Goal: Book appointment/travel/reservation

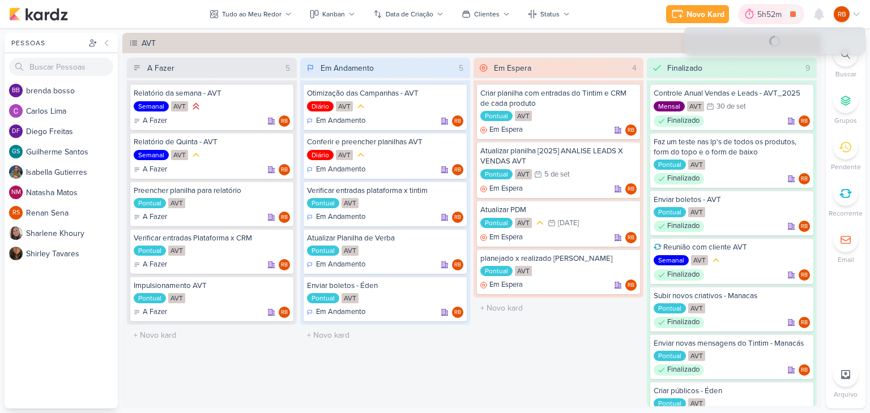
scroll to position [396, 0]
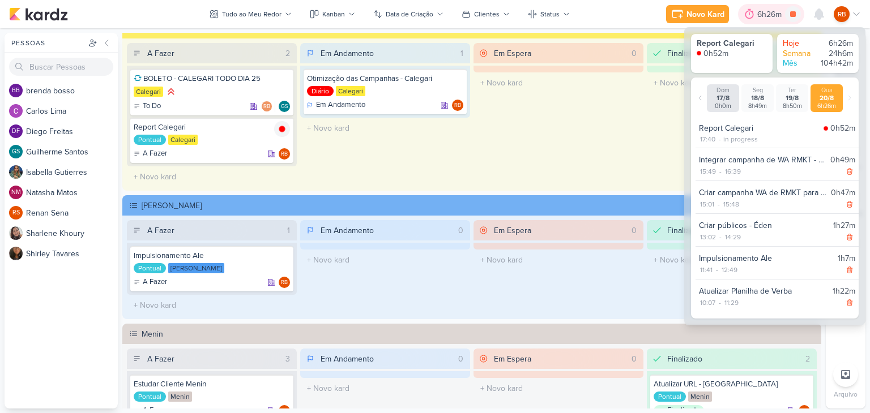
click at [764, 13] on div "6h26m" at bounding box center [771, 14] width 28 height 12
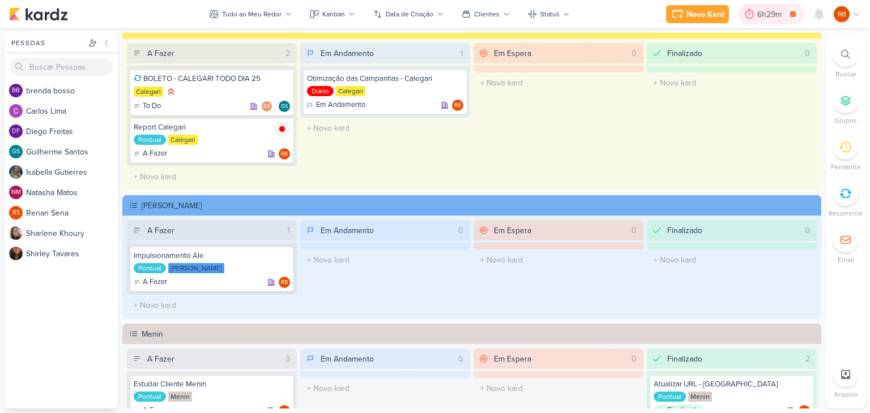
click at [763, 12] on div "6h29m" at bounding box center [771, 14] width 28 height 12
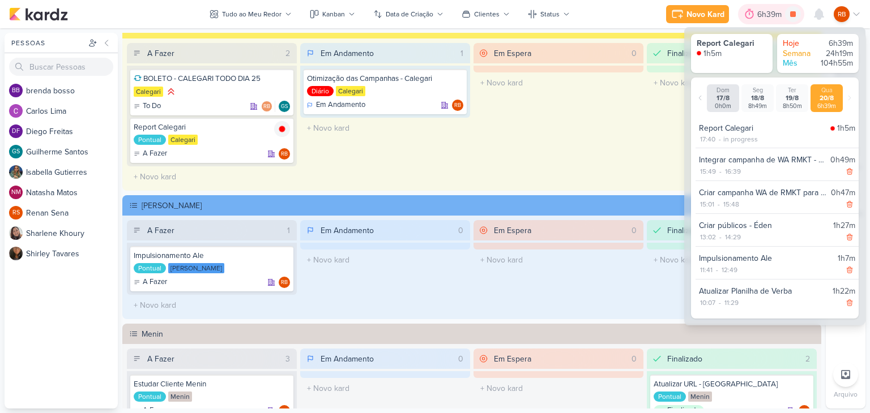
click at [761, 13] on div "6h39m" at bounding box center [771, 14] width 28 height 12
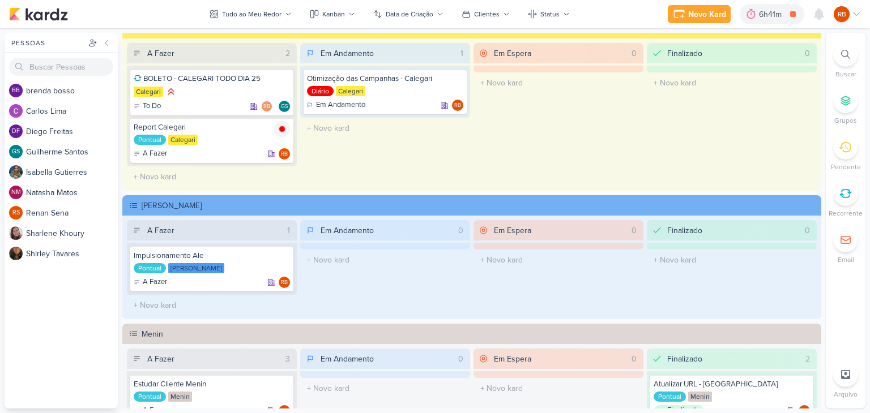
scroll to position [113, 0]
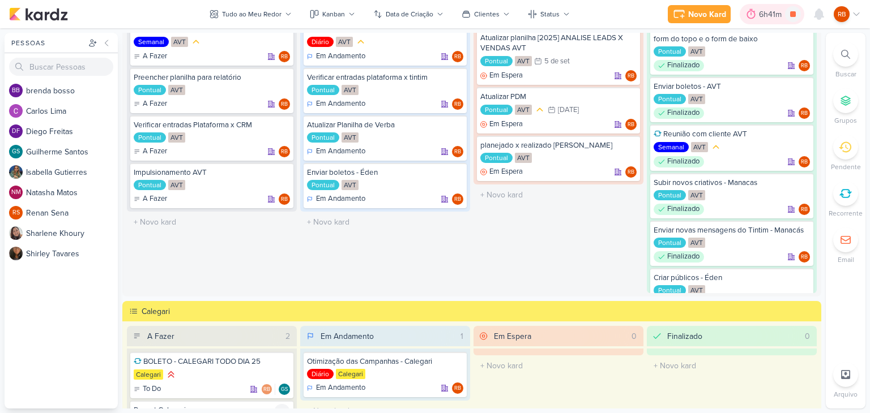
click at [771, 12] on div "6h41m" at bounding box center [772, 14] width 26 height 12
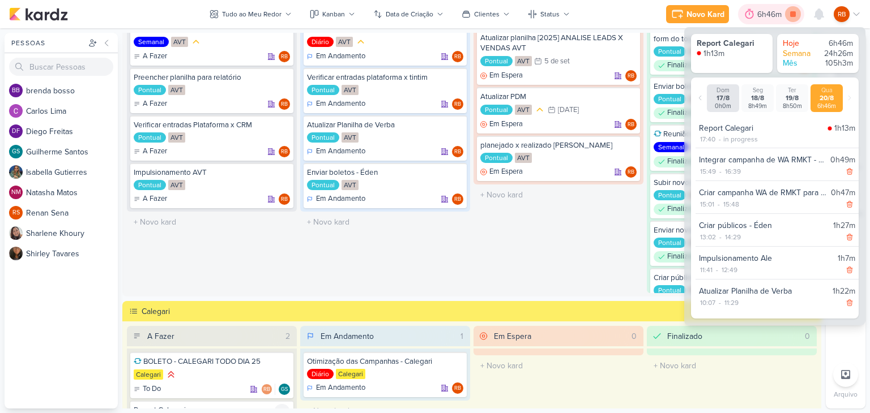
click at [793, 18] on icon at bounding box center [793, 14] width 16 height 16
click at [736, 302] on div "11:29" at bounding box center [731, 303] width 16 height 10
select select "11"
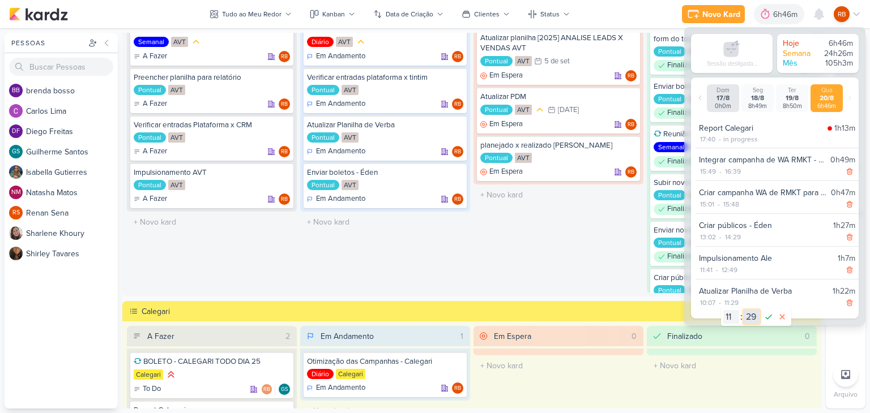
click at [752, 320] on select "00 01 02 03 04 05 06 07 08 09 10 11 12 13 14 15 16 17 18 19 20 21 22 23 24 25 2…" at bounding box center [751, 317] width 16 height 14
click at [743, 310] on select "00 01 02 03 04 05 06 07 08 09 10 11 12 13 14 15 16 17 18 19 20 21 22 23 24 25 2…" at bounding box center [751, 317] width 16 height 14
click at [773, 313] on icon at bounding box center [768, 317] width 14 height 14
click at [705, 266] on div "11:41" at bounding box center [706, 270] width 15 height 10
click at [726, 281] on select "00 01 02 03 04 05 06 07 08 09 10 11 12 13 14 15 16 17 18 19 20 21 22 23 24 25 2…" at bounding box center [727, 284] width 16 height 14
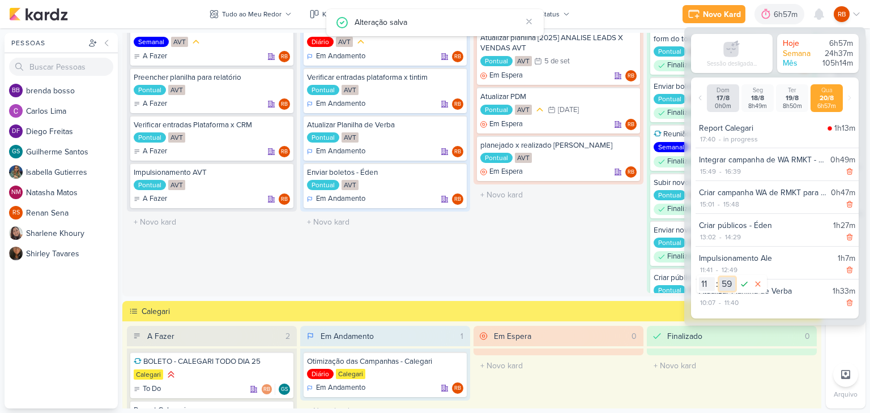
click at [719, 277] on select "00 01 02 03 04 05 06 07 08 09 10 11 12 13 14 15 16 17 18 19 20 21 22 23 24 25 2…" at bounding box center [727, 284] width 16 height 14
click at [741, 281] on icon at bounding box center [744, 284] width 14 height 14
click at [735, 303] on div "11:40" at bounding box center [731, 303] width 16 height 10
click at [753, 322] on select "00 01 02 03 04 05 06 07 08 09 10 11 12 13 14 15 16 17 18 19 20 21 22 23 24 25 2…" at bounding box center [751, 317] width 16 height 14
click at [743, 310] on select "00 01 02 03 04 05 06 07 08 09 10 11 12 13 14 15 16 17 18 19 20 21 22 23 24 25 2…" at bounding box center [751, 317] width 16 height 14
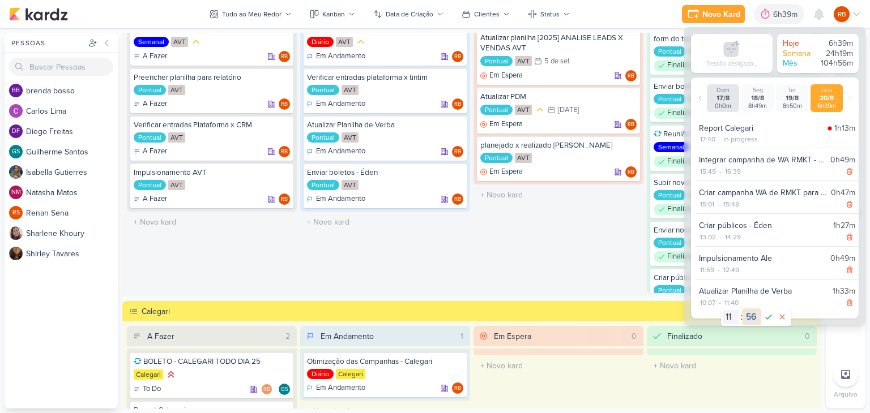
click at [752, 311] on select "00 01 02 03 04 05 06 07 08 09 10 11 12 13 14 15 16 17 18 19 20 21 22 23 24 25 2…" at bounding box center [751, 317] width 16 height 14
select select "57"
click at [743, 310] on select "00 01 02 03 04 05 06 07 08 09 10 11 12 13 14 15 16 17 18 19 20 21 22 23 24 25 2…" at bounding box center [751, 317] width 16 height 14
click at [768, 315] on icon at bounding box center [768, 317] width 14 height 14
click at [734, 238] on div "14:29" at bounding box center [733, 237] width 18 height 10
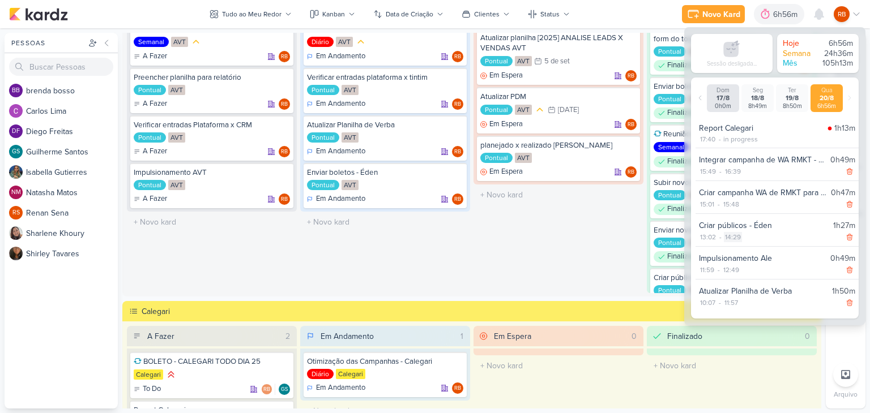
select select "14"
click at [754, 252] on select "00 01 02 03 04 05 06 07 08 09 10 11 12 13 14 15 16 17 18 19 20 21 22 23 24 25 2…" at bounding box center [752, 252] width 16 height 14
select select "20"
click at [744, 245] on select "00 01 02 03 04 05 06 07 08 09 10 11 12 13 14 15 16 17 18 19 20 21 22 23 24 25 2…" at bounding box center [752, 252] width 16 height 14
click at [768, 252] on icon at bounding box center [769, 252] width 14 height 14
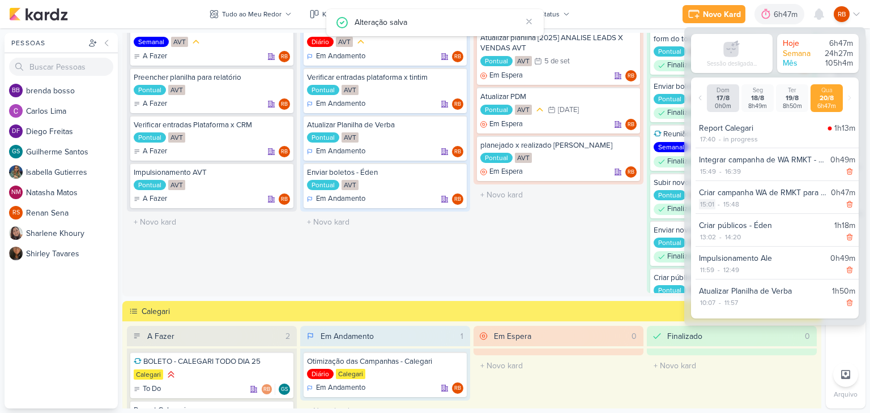
click at [705, 204] on div "15:01" at bounding box center [707, 204] width 16 height 10
select select "15"
select select "1"
click at [703, 222] on select "00 01 02 03 04 05 06 07 08 09 10 11 12 13 14 15 16 17 18 19 20 21 22 23" at bounding box center [707, 219] width 16 height 14
select select "14"
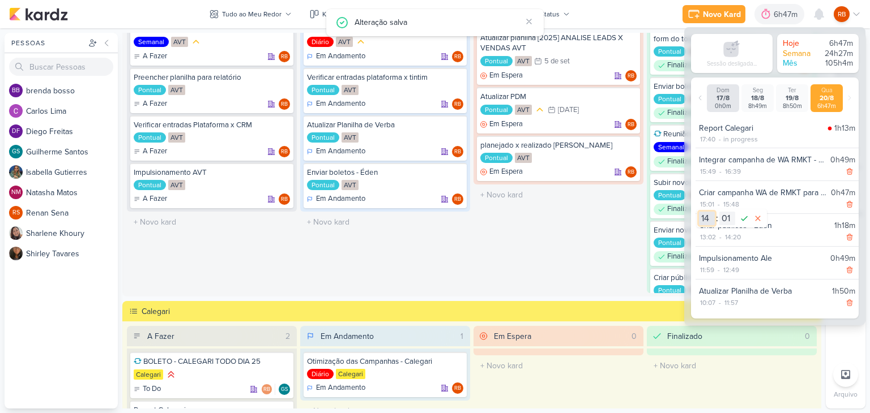
click at [699, 212] on select "00 01 02 03 04 05 06 07 08 09 10 11 12 13 14 15 16 17 18 19 20 21 22 23" at bounding box center [707, 219] width 16 height 14
click at [730, 218] on select "00 01 02 03 04 05 06 07 08 09 10 11 12 13 14 15 16 17 18 19 20 21 22 23 24 25 2…" at bounding box center [727, 219] width 16 height 14
select select "24"
click at [719, 212] on select "00 01 02 03 04 05 06 07 08 09 10 11 12 13 14 15 16 17 18 19 20 21 22 23 24 25 2…" at bounding box center [727, 219] width 16 height 14
click at [744, 217] on icon at bounding box center [744, 219] width 14 height 14
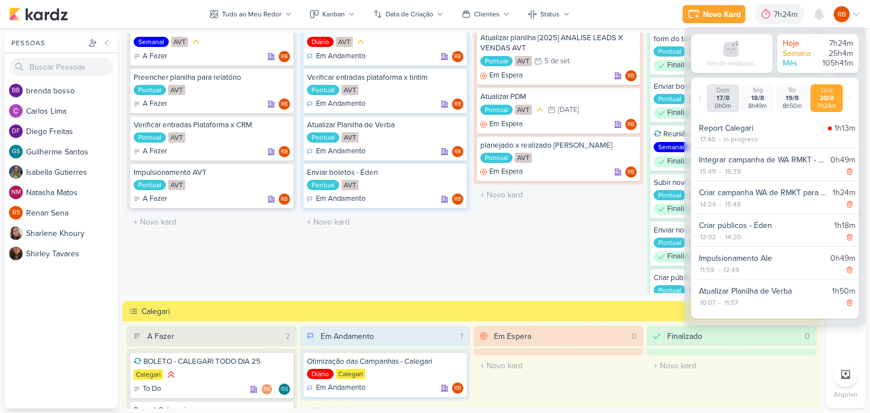
click at [587, 268] on div "Em Espera 4 Criar planilha com entradas do Tintim e CRM de cada produto Pontual…" at bounding box center [558, 119] width 170 height 349
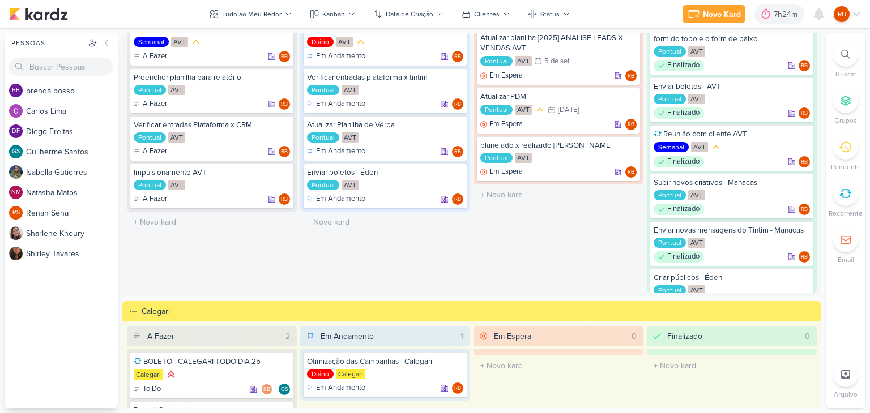
click at [587, 268] on div "Em Espera 4 Criar planilha com entradas do Tintim e CRM de cada produto Pontual…" at bounding box center [558, 119] width 170 height 349
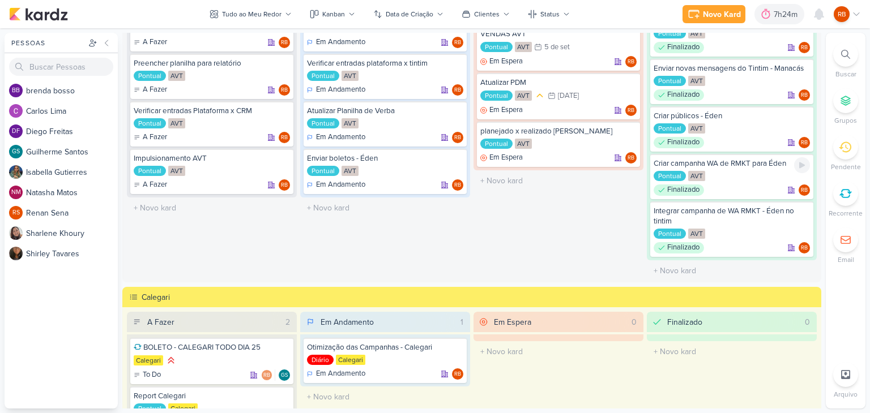
scroll to position [283, 0]
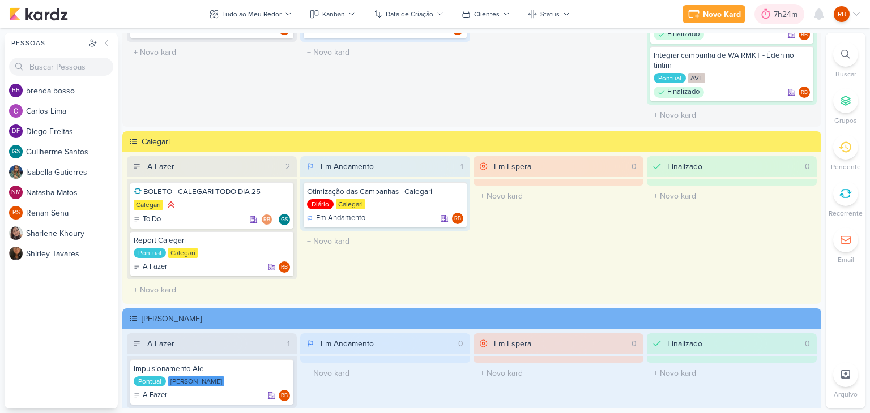
click at [777, 16] on div "7h24m" at bounding box center [786, 14] width 27 height 12
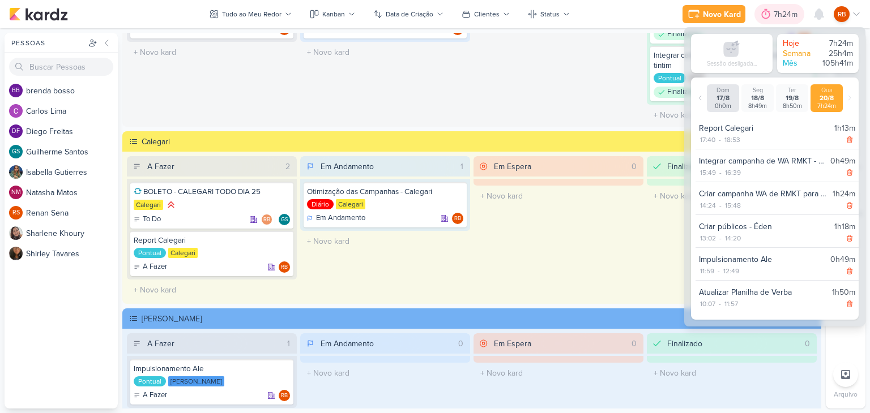
click at [781, 15] on div "7h24m" at bounding box center [786, 14] width 27 height 12
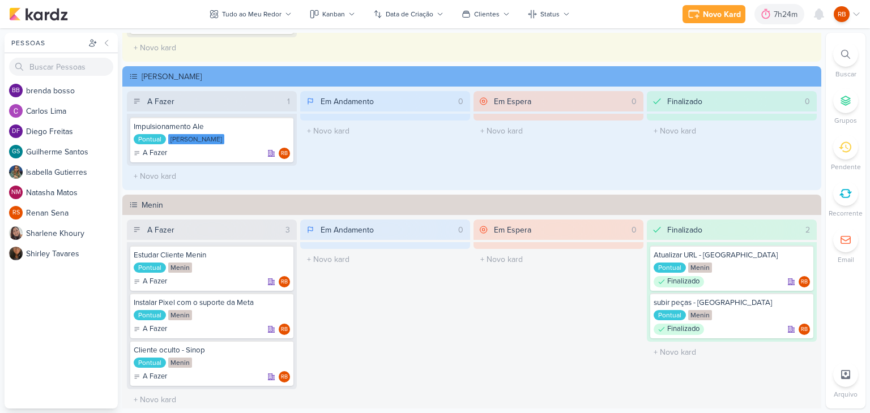
scroll to position [566, 0]
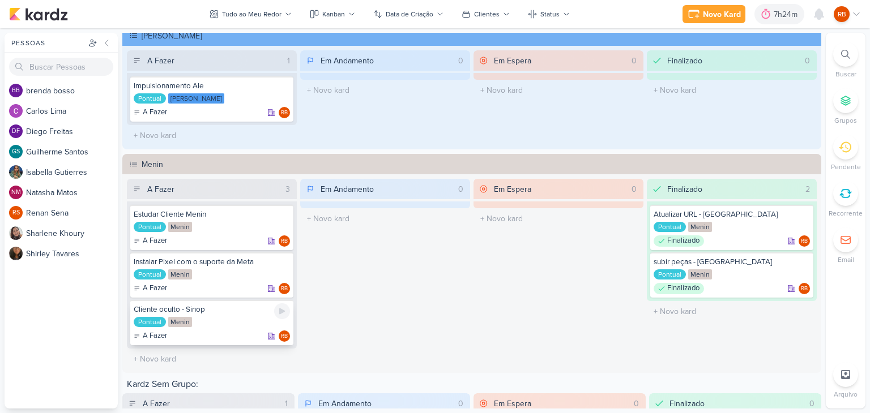
click at [208, 317] on div "Pontual Menin" at bounding box center [212, 322] width 156 height 11
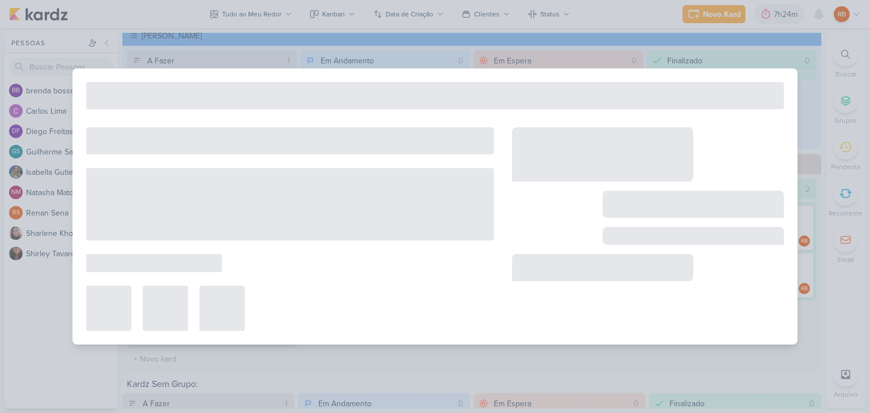
type input "Cliente oculto - Sinop"
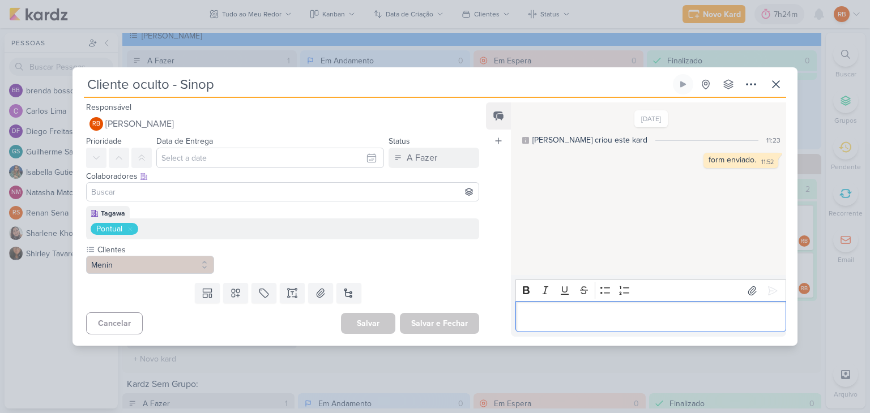
click at [603, 318] on p "Editor editing area: main" at bounding box center [650, 317] width 259 height 14
click at [601, 308] on div "Editor editing area: main" at bounding box center [650, 316] width 271 height 31
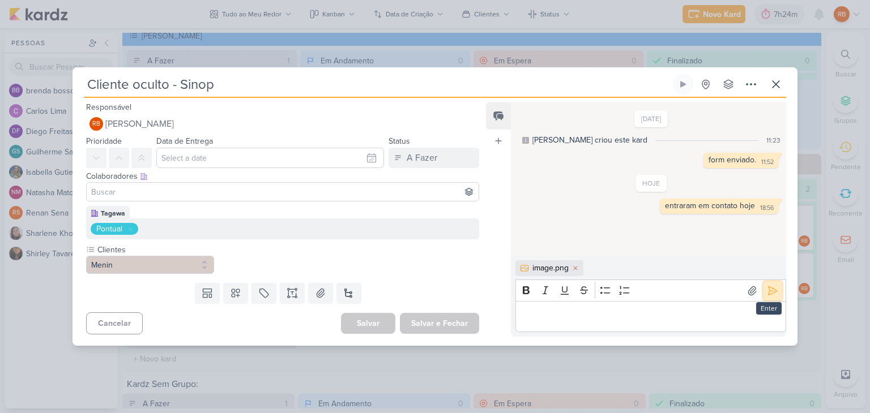
click at [767, 290] on icon at bounding box center [772, 290] width 11 height 11
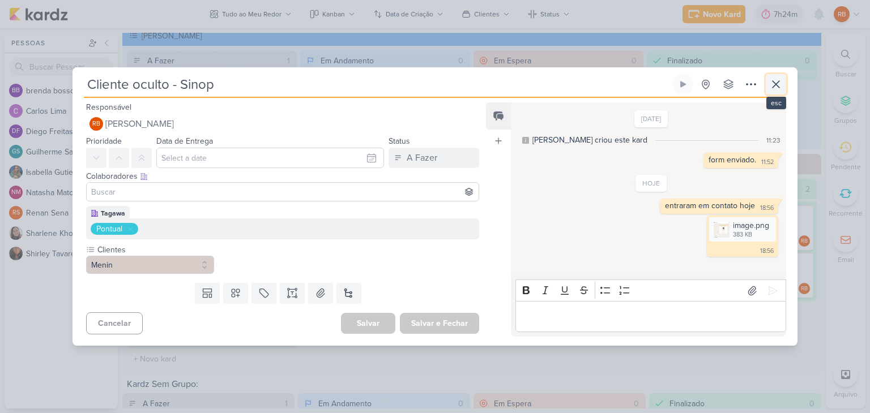
click at [774, 84] on icon at bounding box center [775, 84] width 7 height 7
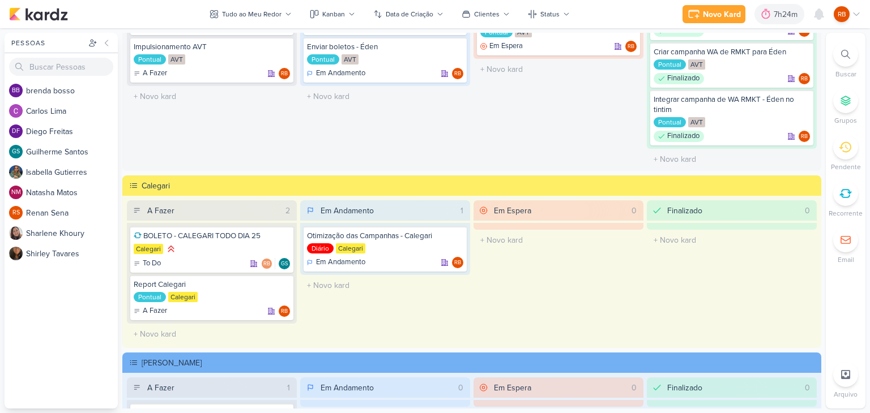
scroll to position [0, 0]
